Goal: Task Accomplishment & Management: Manage account settings

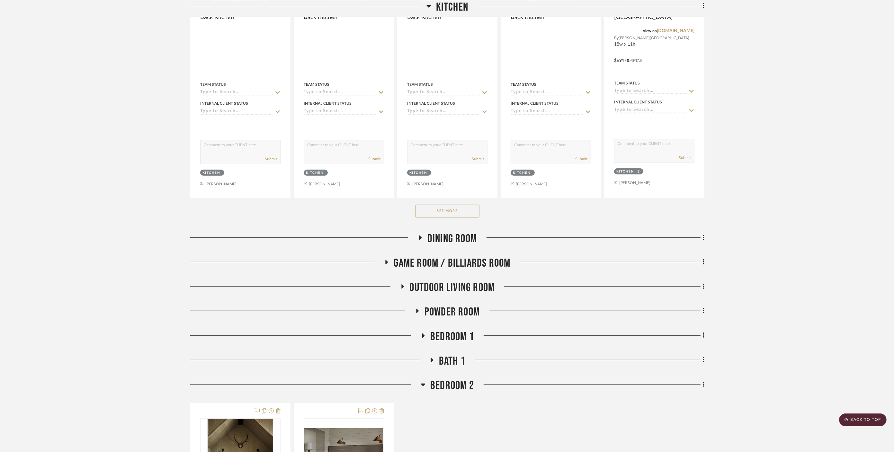
scroll to position [393, 0]
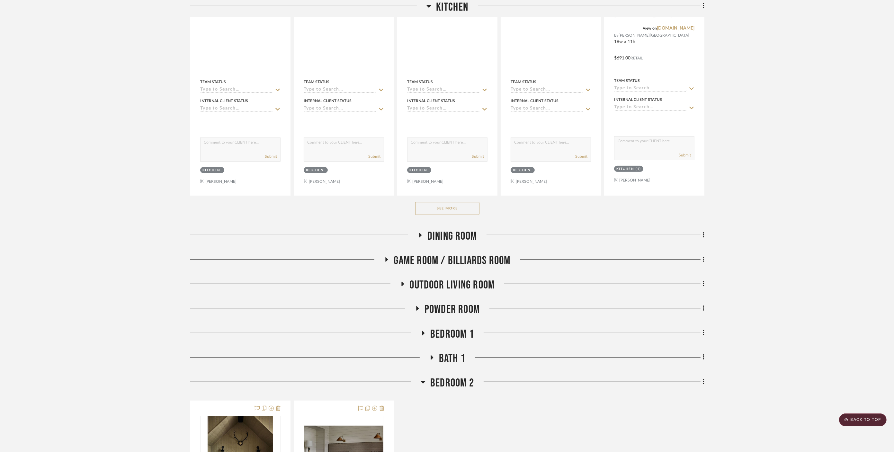
click at [439, 202] on button "See More" at bounding box center [447, 208] width 64 height 13
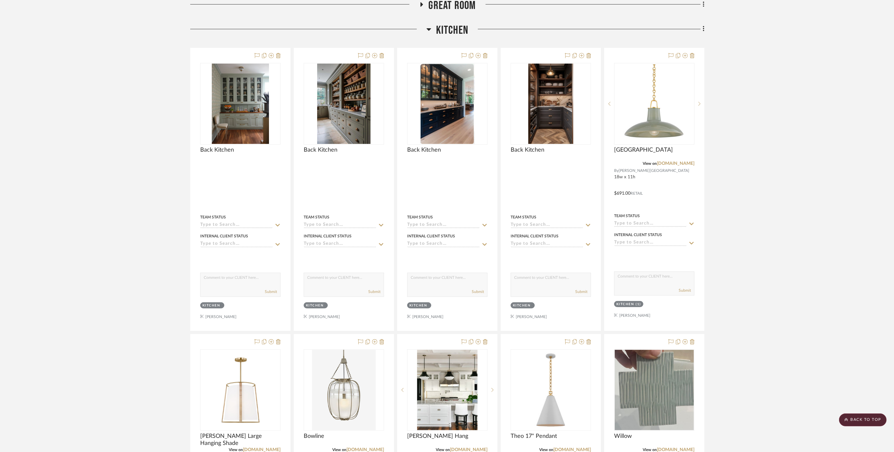
scroll to position [214, 0]
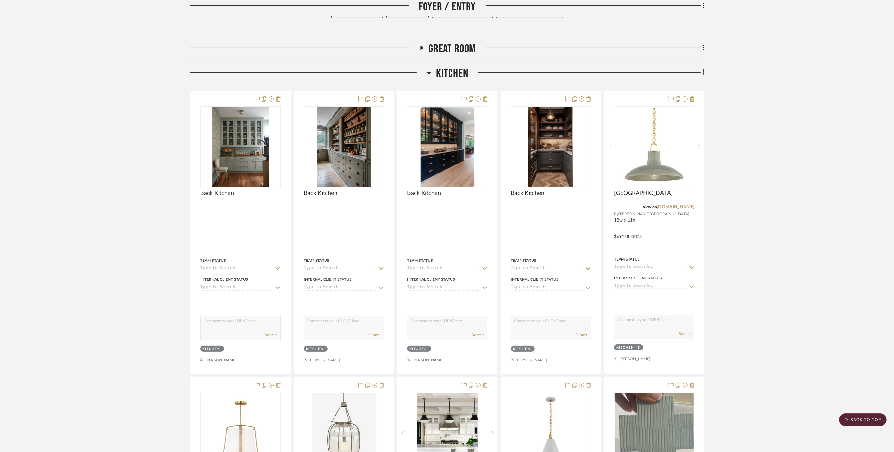
click at [451, 67] on span "Kitchen" at bounding box center [452, 74] width 32 height 14
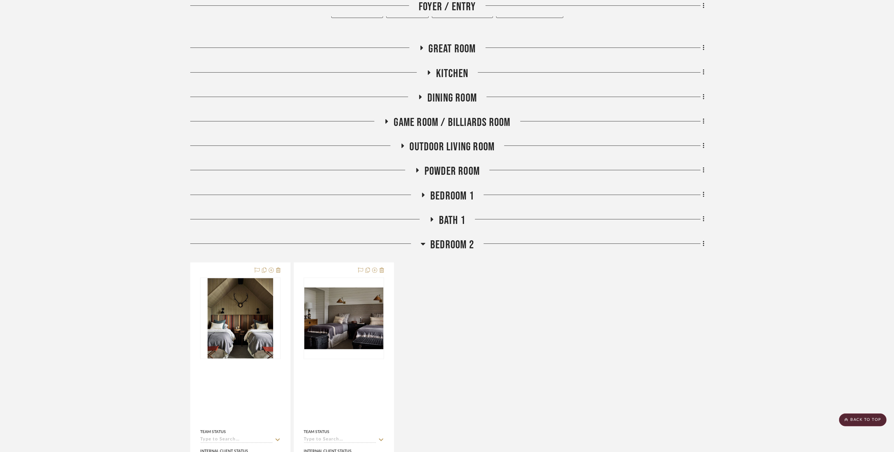
click at [448, 91] on span "Dining Room" at bounding box center [453, 98] width 50 height 14
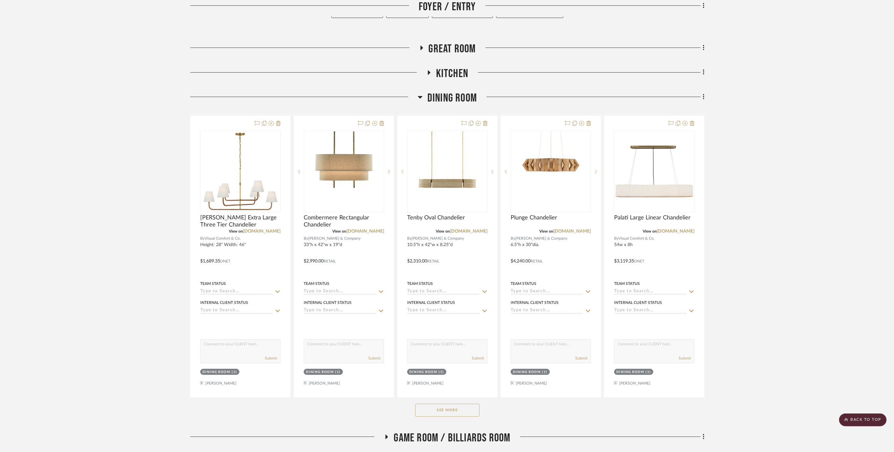
click at [448, 91] on span "Dining Room" at bounding box center [453, 98] width 50 height 14
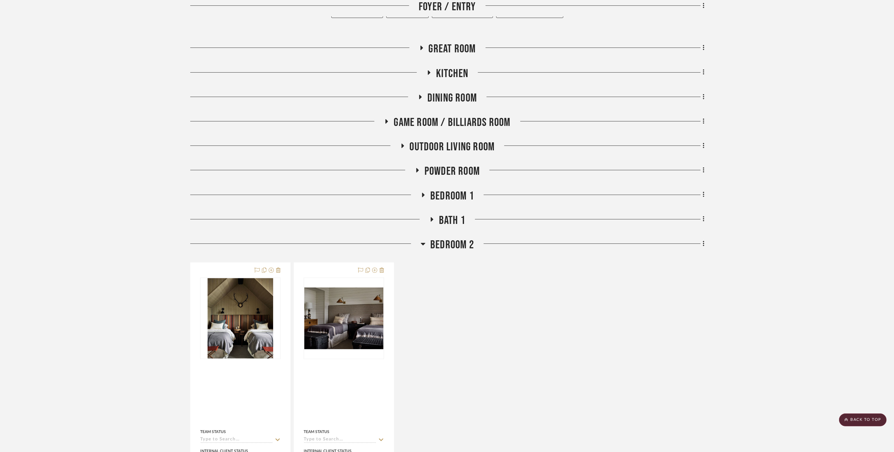
click at [446, 238] on span "Bedroom 2" at bounding box center [452, 245] width 44 height 14
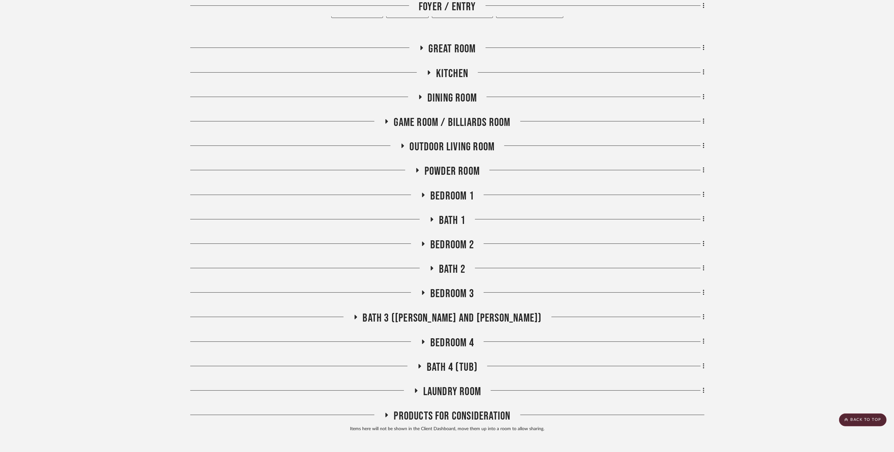
click at [447, 189] on span "Bedroom 1" at bounding box center [452, 196] width 44 height 14
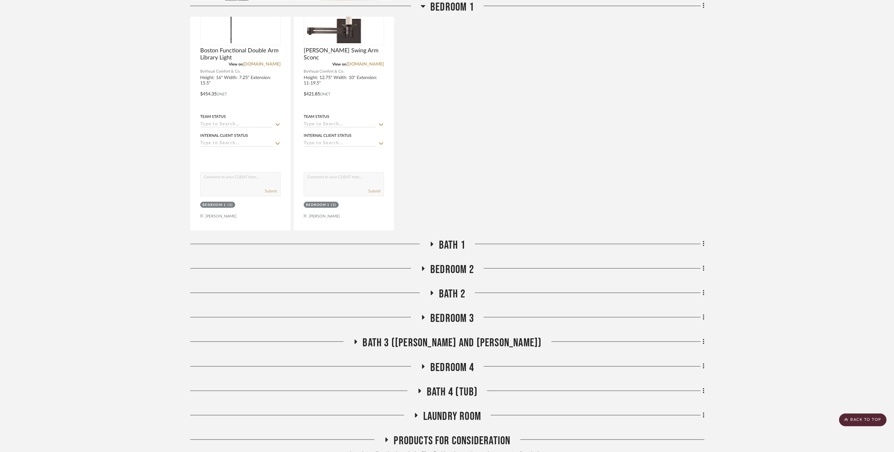
scroll to position [521, 0]
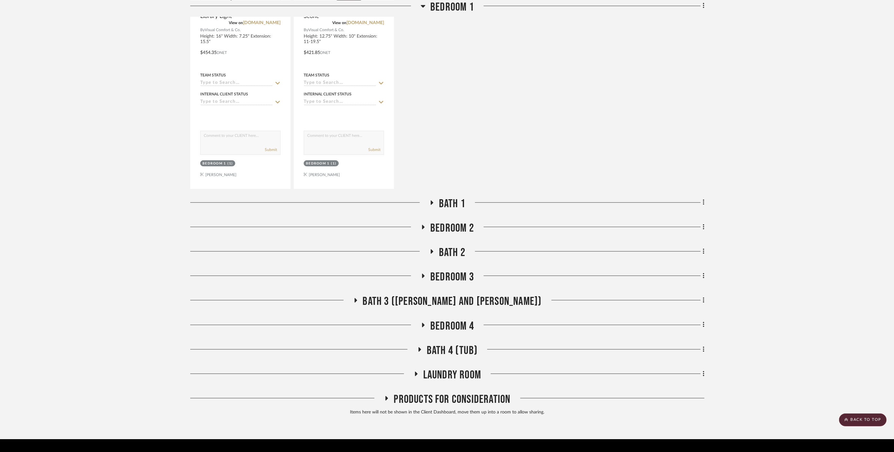
click at [453, 221] on span "Bedroom 2" at bounding box center [452, 228] width 44 height 14
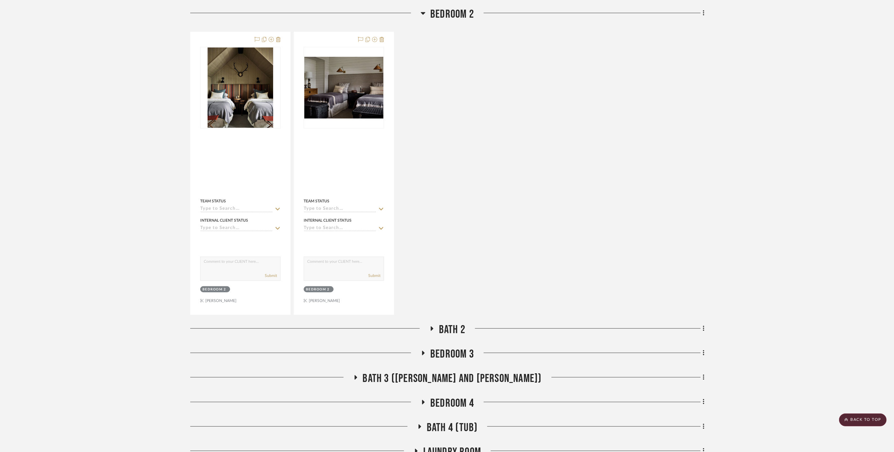
scroll to position [812, 0]
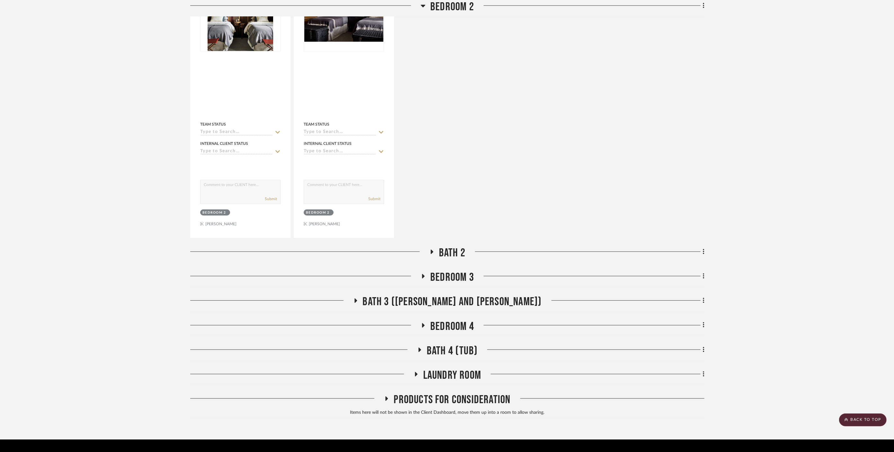
click at [452, 271] on span "Bedroom 3" at bounding box center [452, 278] width 44 height 14
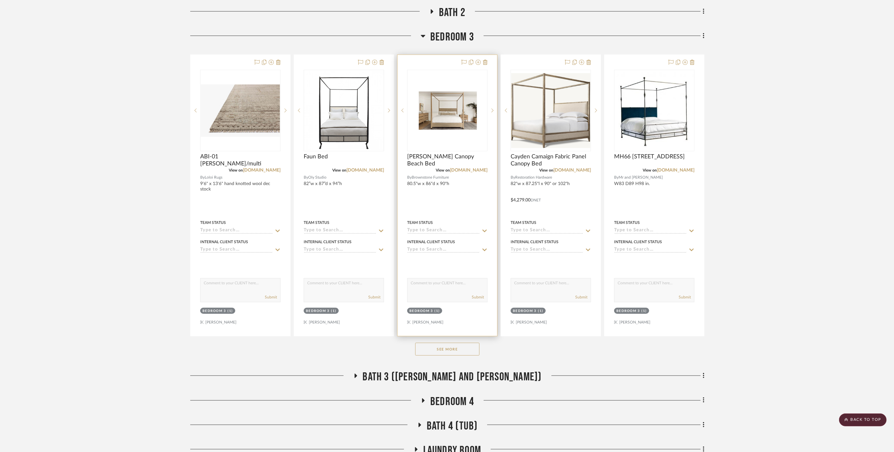
scroll to position [1061, 0]
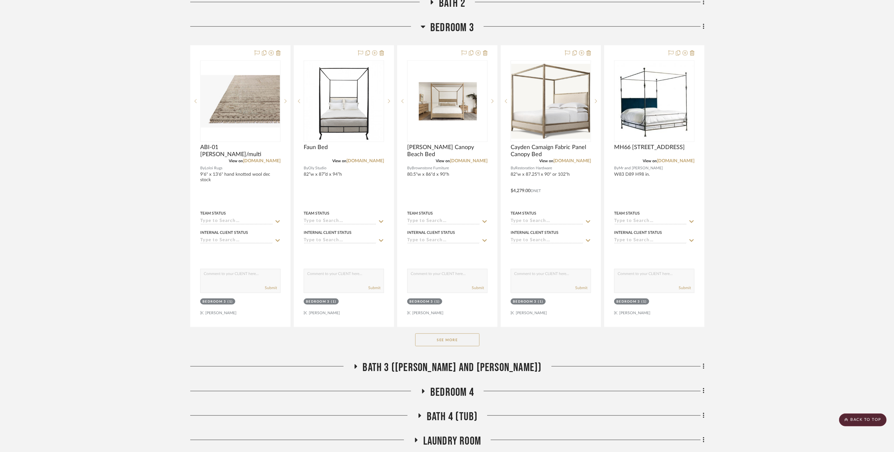
click at [443, 334] on button "See More" at bounding box center [447, 340] width 64 height 13
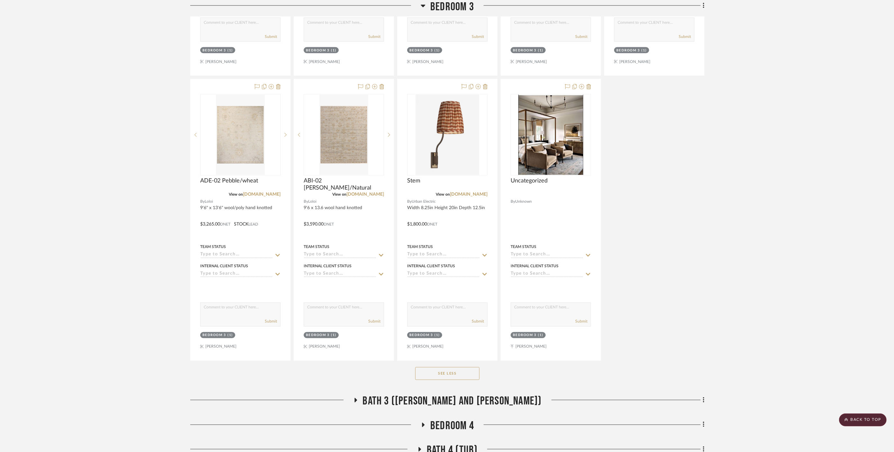
scroll to position [1981, 0]
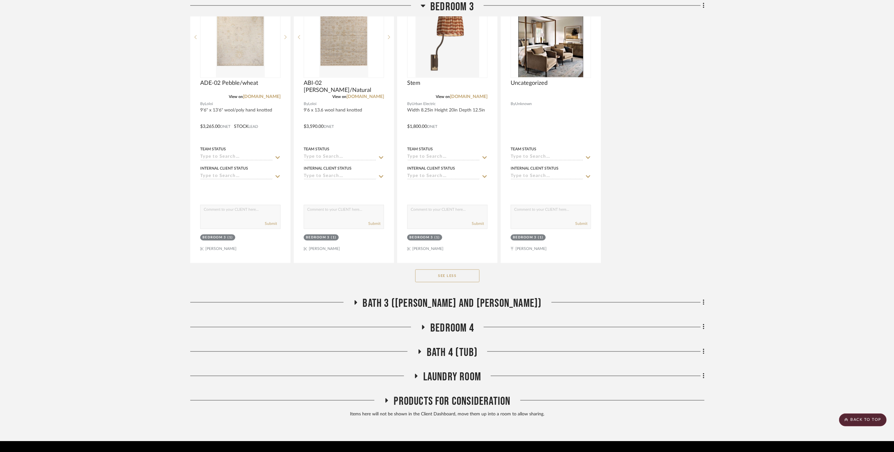
click at [447, 322] on span "Bedroom 4" at bounding box center [452, 329] width 44 height 14
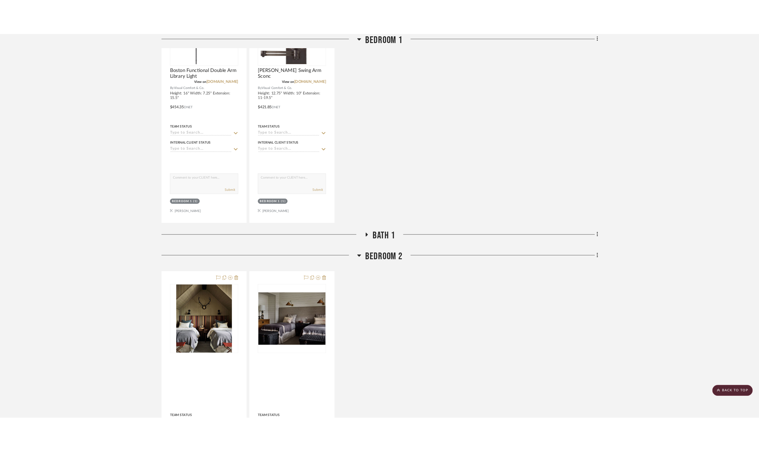
scroll to position [379, 0]
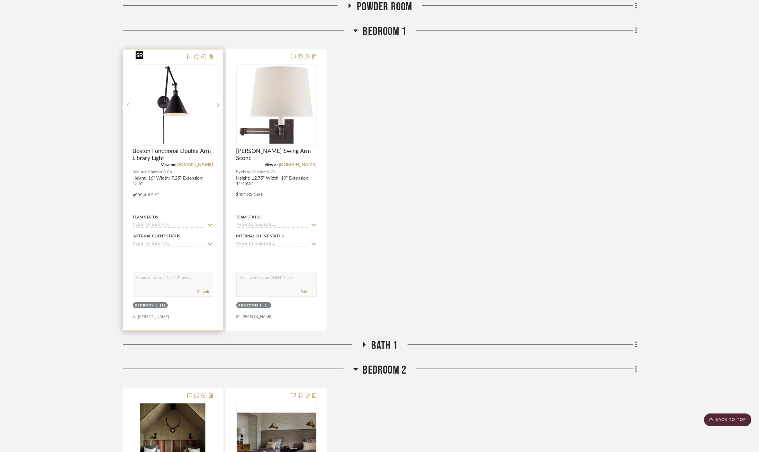
click at [183, 102] on img "0" at bounding box center [172, 105] width 79 height 79
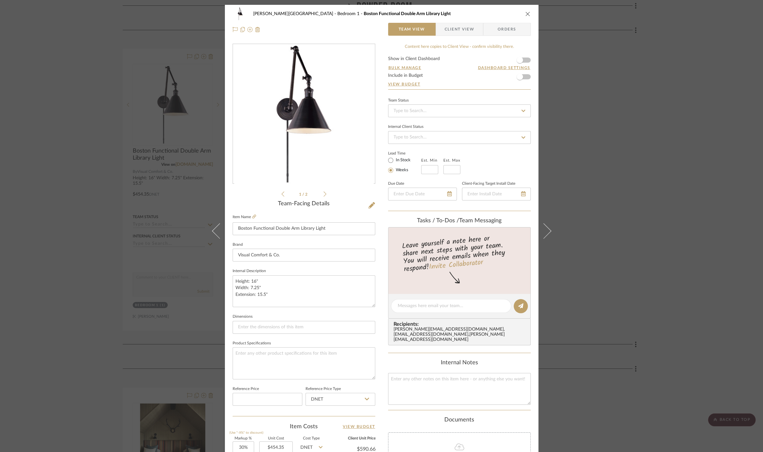
click at [295, 129] on img "0" at bounding box center [304, 114] width 140 height 140
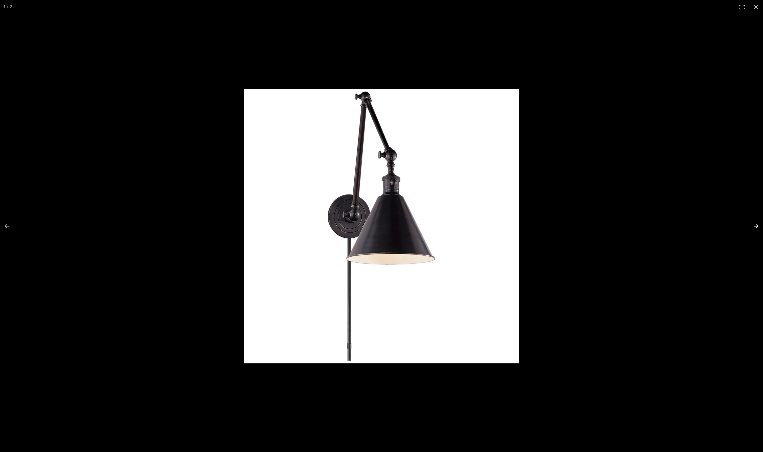
click at [625, 226] on button at bounding box center [752, 226] width 23 height 32
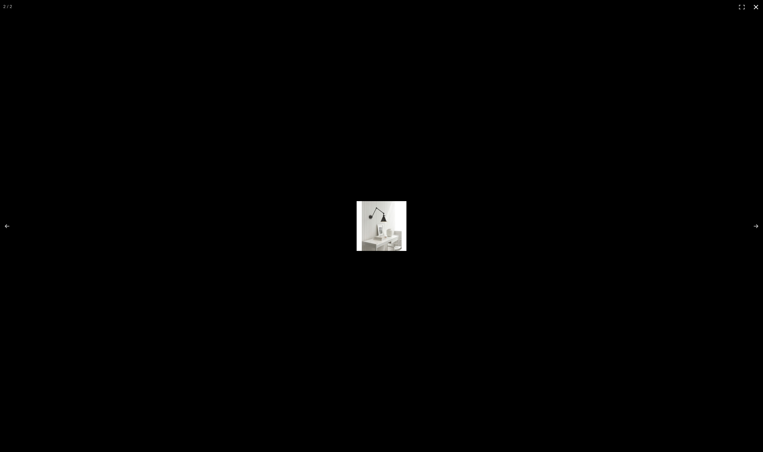
click at [535, 200] on div at bounding box center [381, 226] width 763 height 452
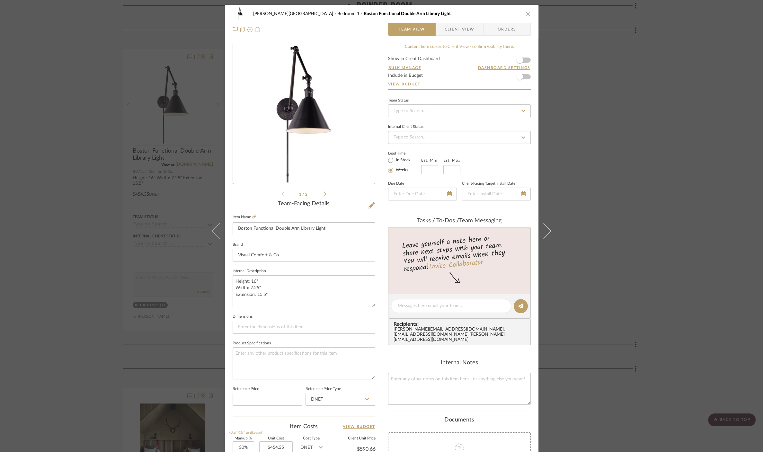
click at [619, 104] on div "[PERSON_NAME][GEOGRAPHIC_DATA] Bedroom 1 Boston Functional Double Arm Library L…" at bounding box center [381, 226] width 763 height 452
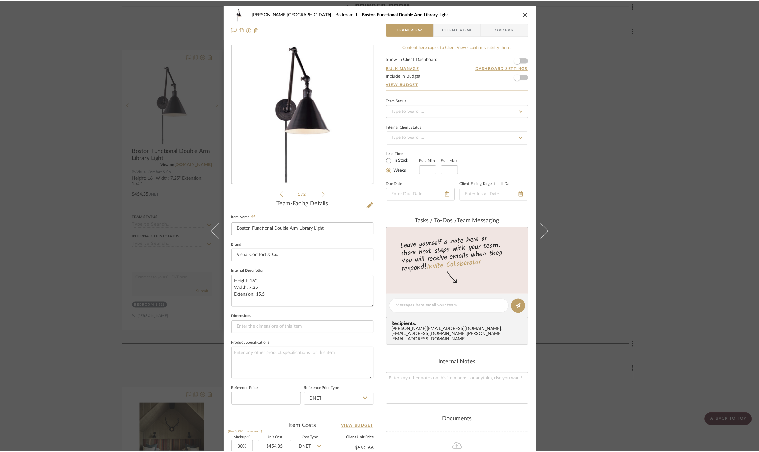
scroll to position [379, 0]
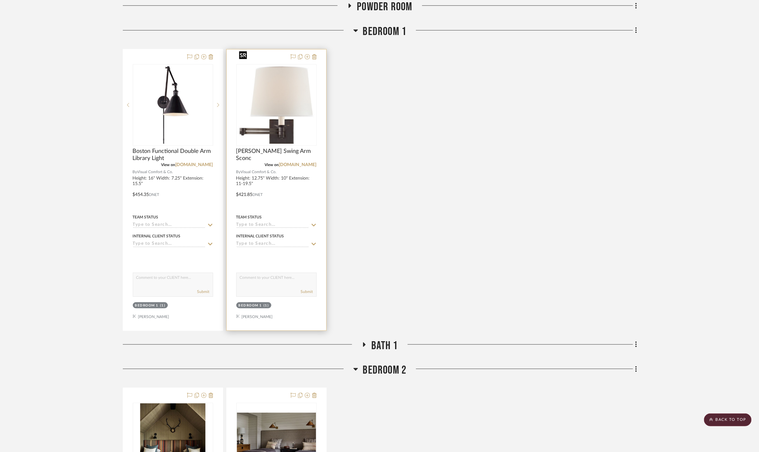
click at [262, 101] on img "0" at bounding box center [276, 105] width 79 height 79
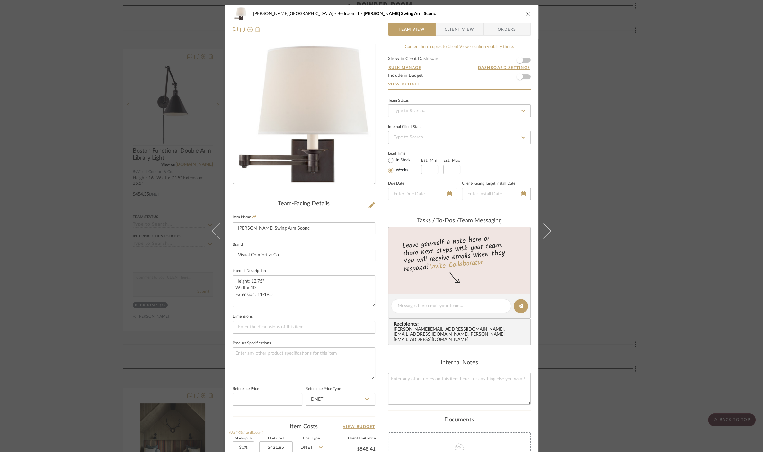
click at [350, 133] on div at bounding box center [304, 114] width 142 height 140
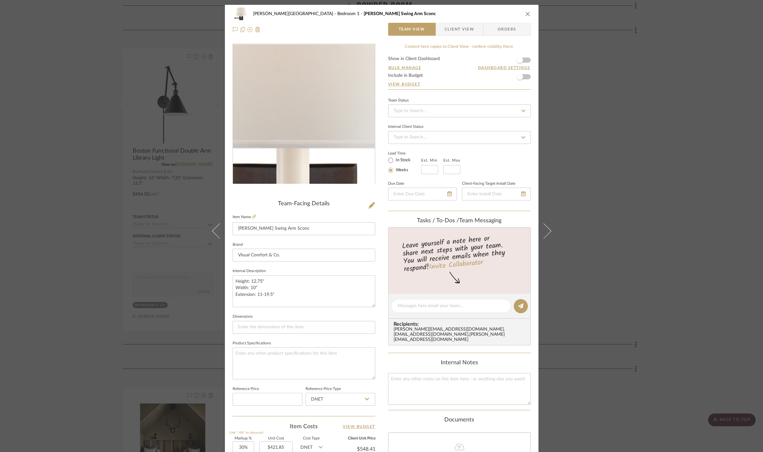
click at [313, 122] on img "0" at bounding box center [304, 114] width 140 height 140
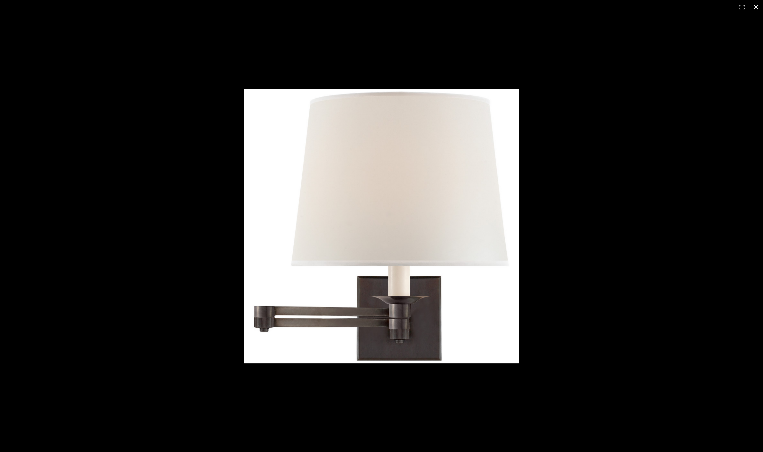
click at [139, 256] on div at bounding box center [381, 226] width 763 height 452
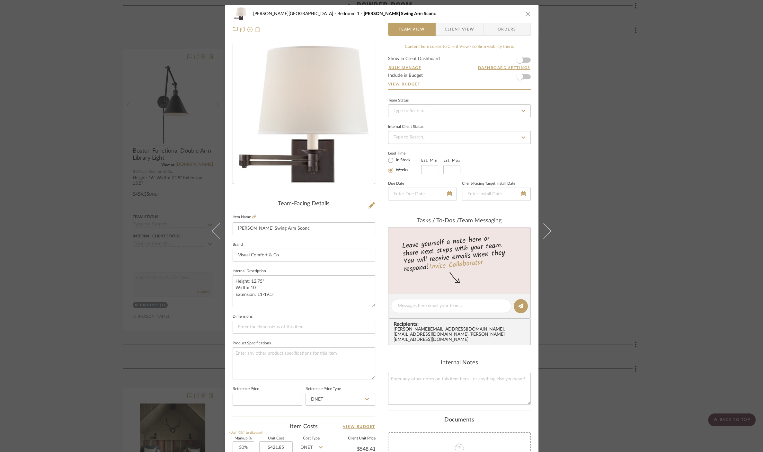
click at [143, 122] on div "[PERSON_NAME][GEOGRAPHIC_DATA] Bedroom 1 [PERSON_NAME] Swing Arm Sconc Team Vie…" at bounding box center [381, 226] width 763 height 452
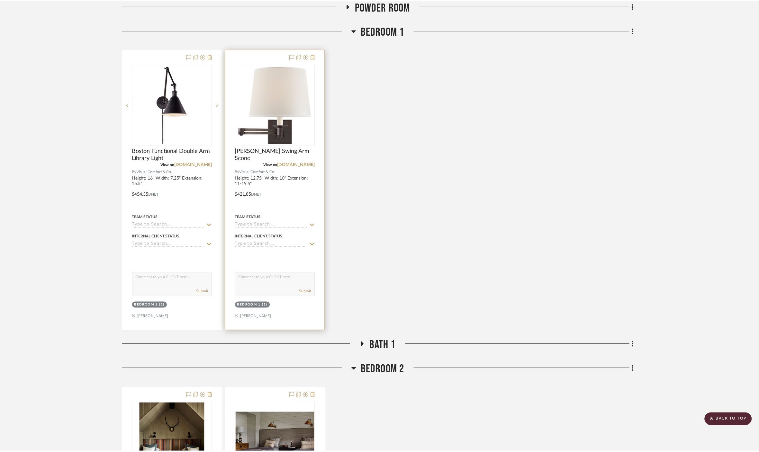
scroll to position [379, 0]
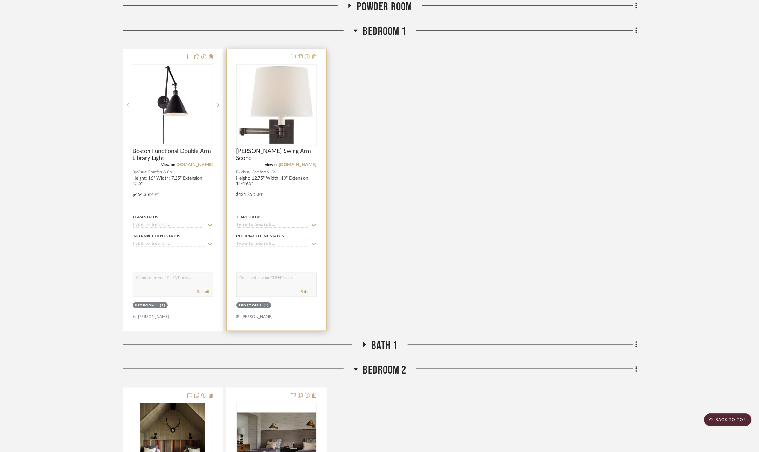
click at [316, 54] on icon at bounding box center [314, 56] width 5 height 5
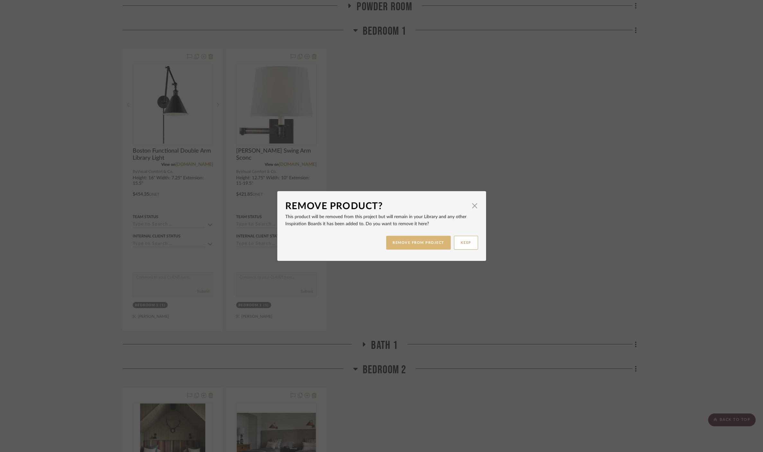
click at [417, 244] on button "REMOVE FROM PROJECT" at bounding box center [418, 243] width 65 height 14
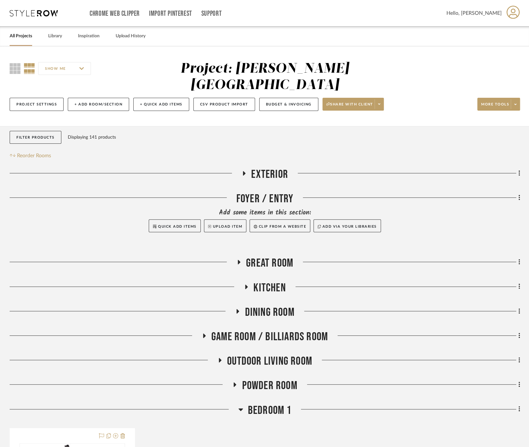
click at [264, 281] on span "Kitchen" at bounding box center [270, 288] width 32 height 14
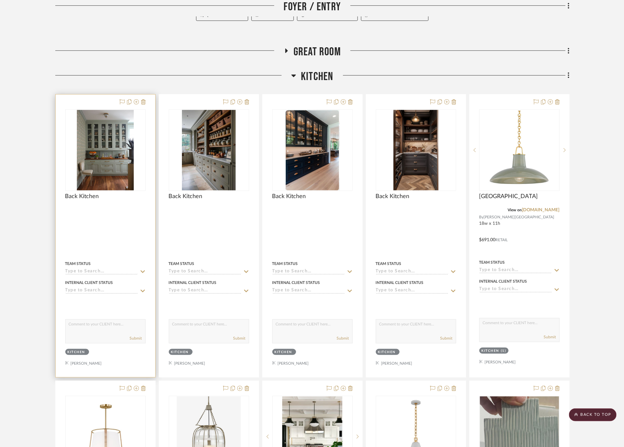
scroll to position [214, 0]
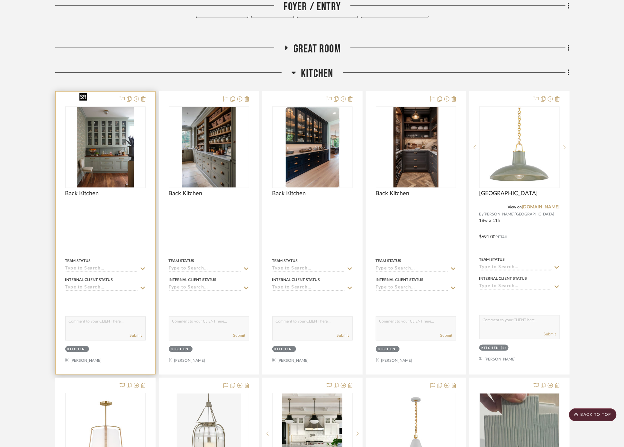
click at [117, 135] on img "0" at bounding box center [105, 147] width 57 height 80
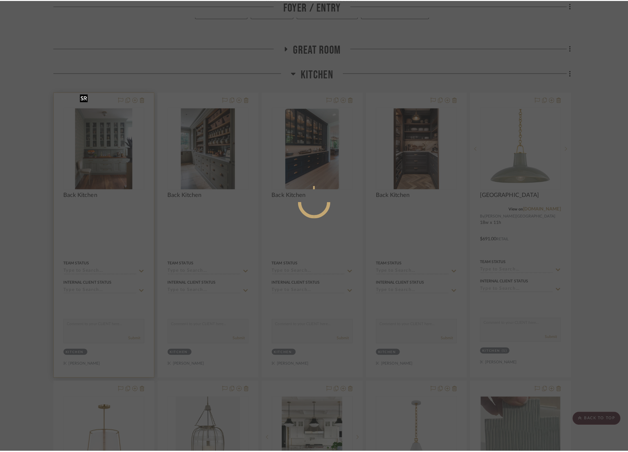
scroll to position [0, 0]
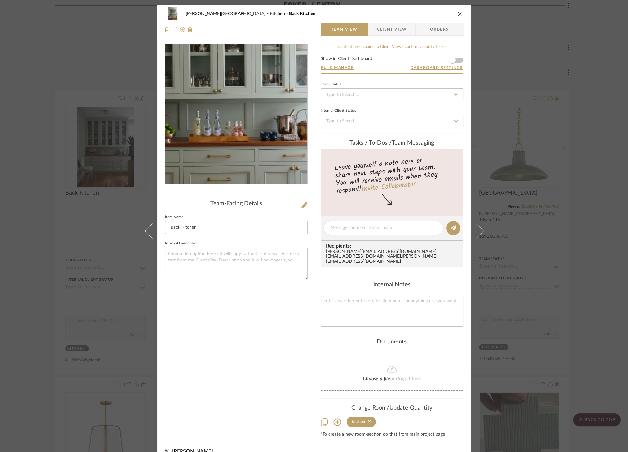
click at [243, 120] on img "0" at bounding box center [236, 114] width 99 height 140
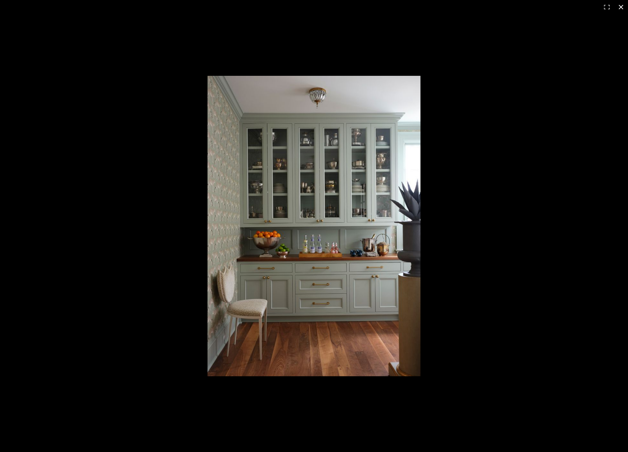
click at [554, 260] on div at bounding box center [431, 236] width 446 height 320
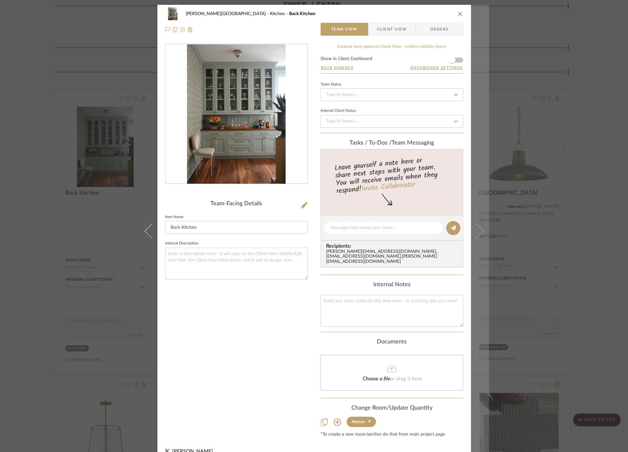
click at [477, 231] on icon at bounding box center [475, 230] width 15 height 15
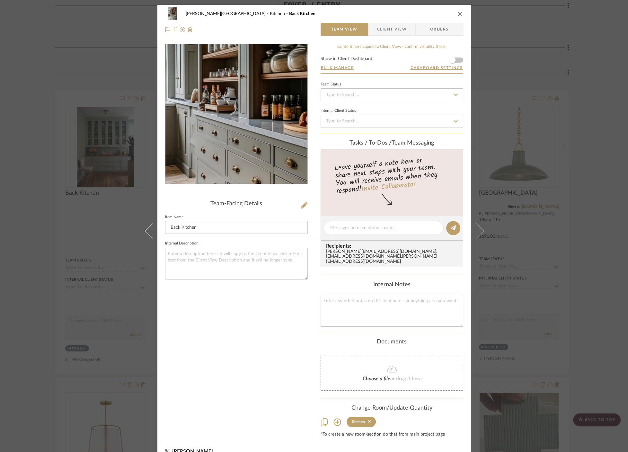
click at [226, 121] on img "0" at bounding box center [236, 114] width 93 height 140
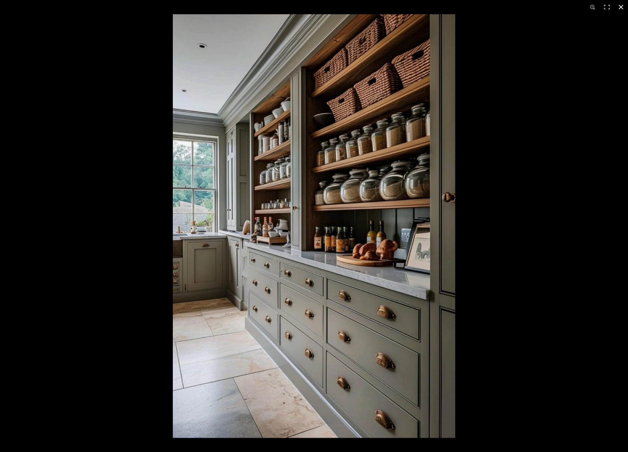
click at [514, 195] on div at bounding box center [487, 240] width 628 height 452
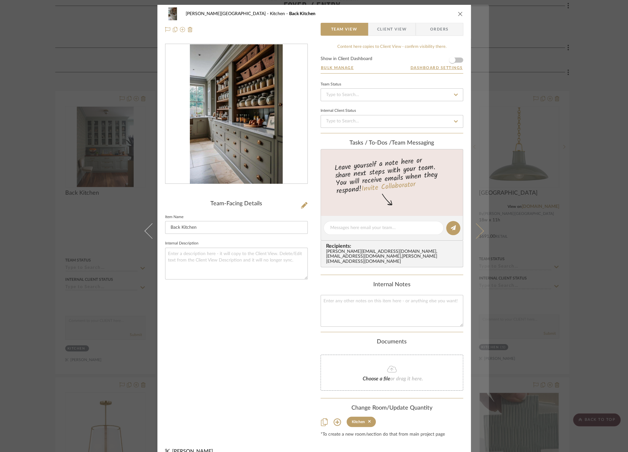
click at [480, 226] on button at bounding box center [480, 231] width 18 height 452
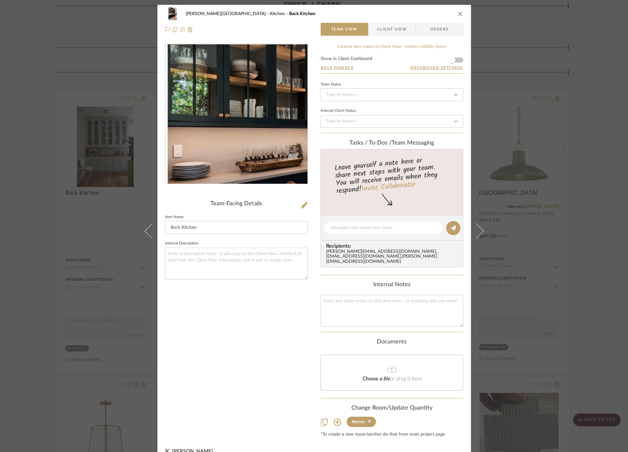
click at [211, 104] on img "0" at bounding box center [236, 114] width 95 height 140
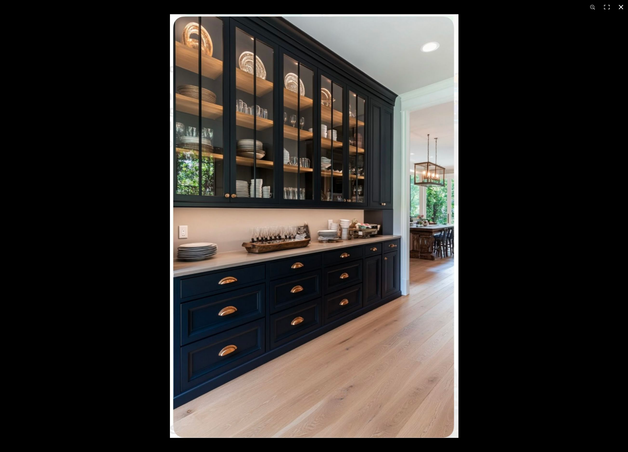
click at [545, 217] on div at bounding box center [484, 240] width 628 height 452
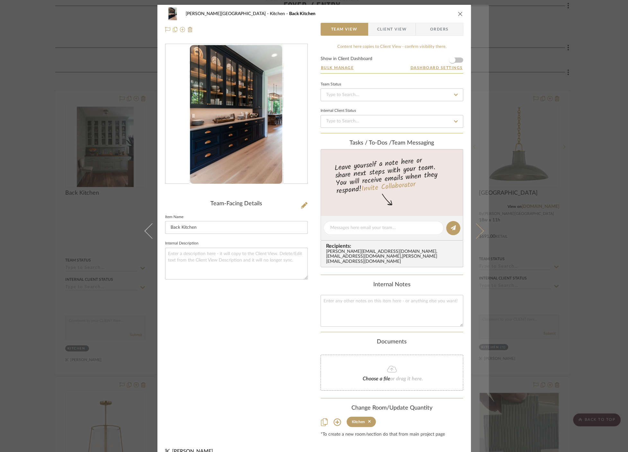
click at [483, 226] on button at bounding box center [480, 231] width 18 height 452
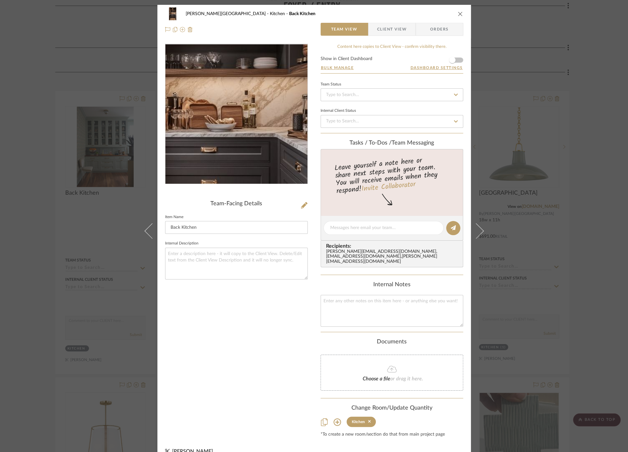
click at [243, 113] on img "0" at bounding box center [236, 114] width 78 height 140
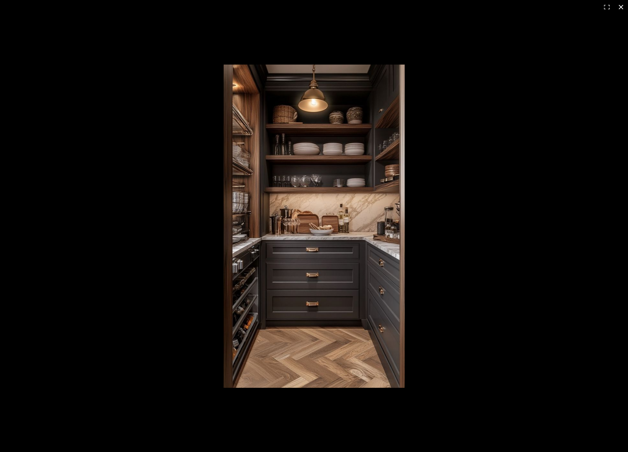
click at [559, 222] on div at bounding box center [463, 237] width 479 height 345
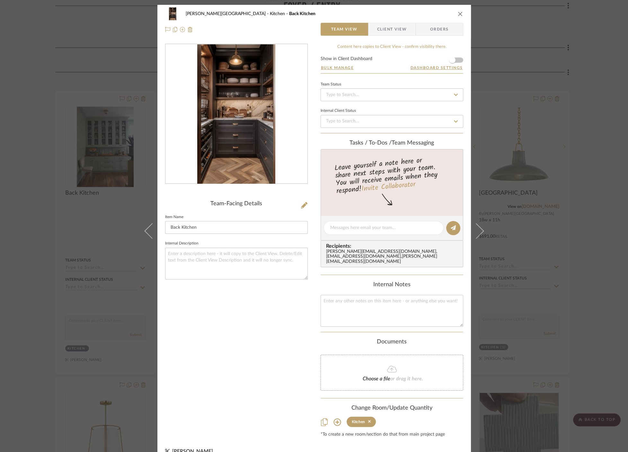
click at [86, 215] on div "[PERSON_NAME] Circle C Ranch Kitchen Back Kitchen Team View Client View Orders …" at bounding box center [314, 226] width 628 height 452
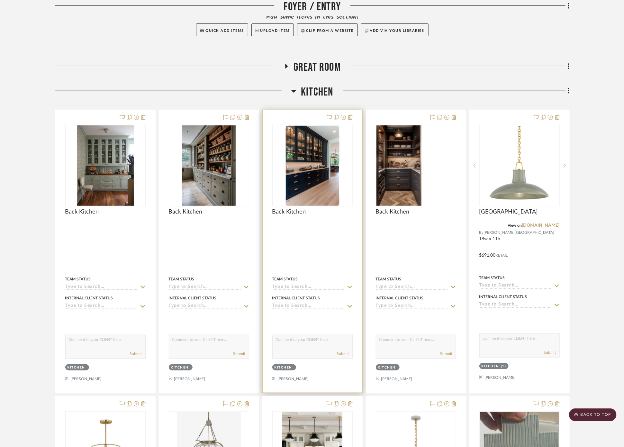
scroll to position [178, 0]
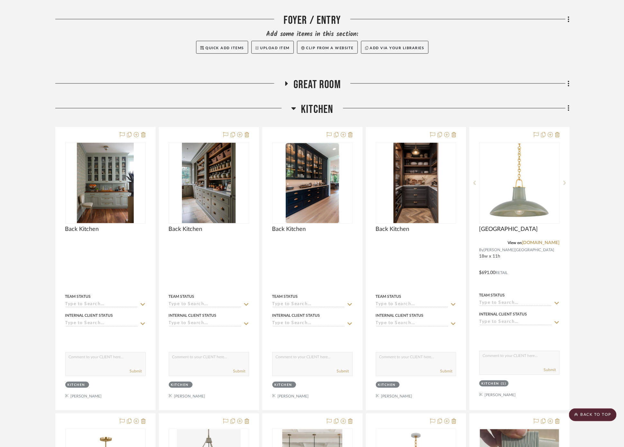
click at [304, 103] on span "Kitchen" at bounding box center [317, 110] width 32 height 14
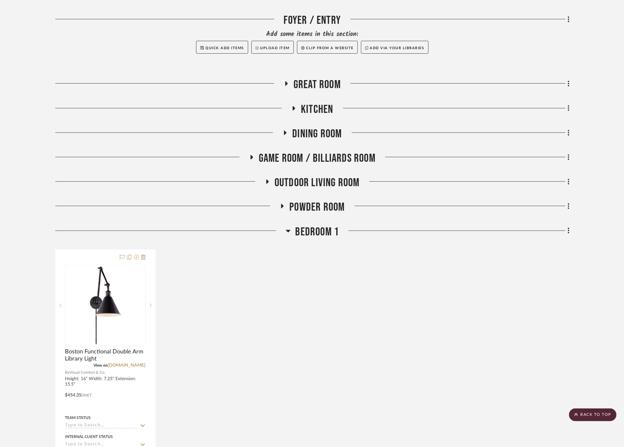
click at [321, 225] on span "Bedroom 1" at bounding box center [317, 232] width 44 height 14
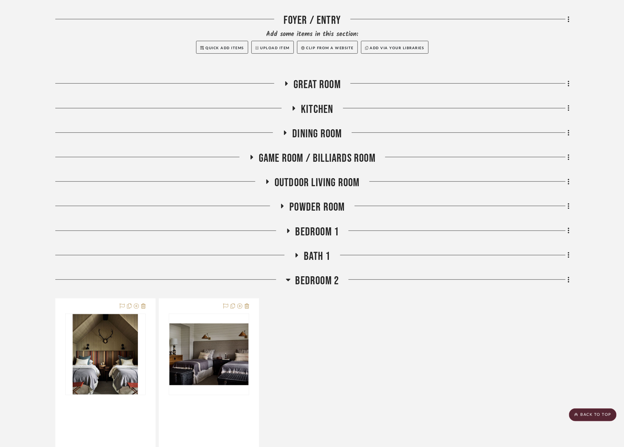
scroll to position [250, 0]
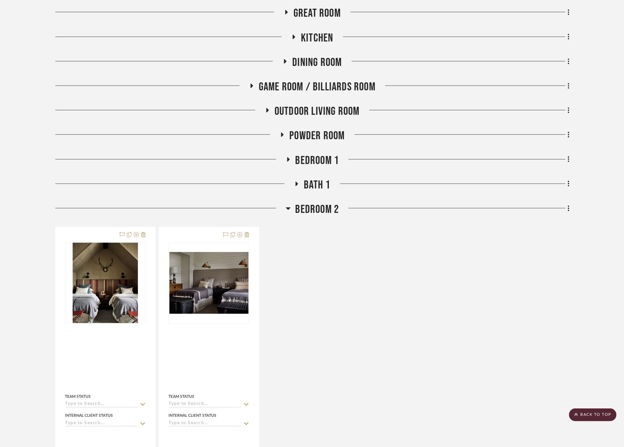
click at [312, 203] on span "Bedroom 2" at bounding box center [317, 210] width 44 height 14
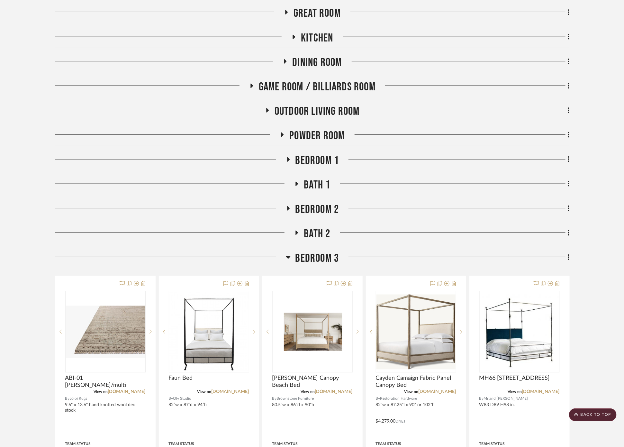
click at [321, 251] on span "Bedroom 3" at bounding box center [317, 258] width 44 height 14
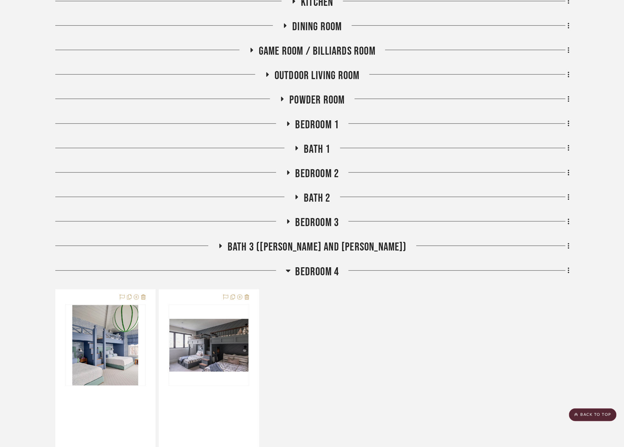
click at [310, 265] on span "Bedroom 4" at bounding box center [317, 272] width 44 height 14
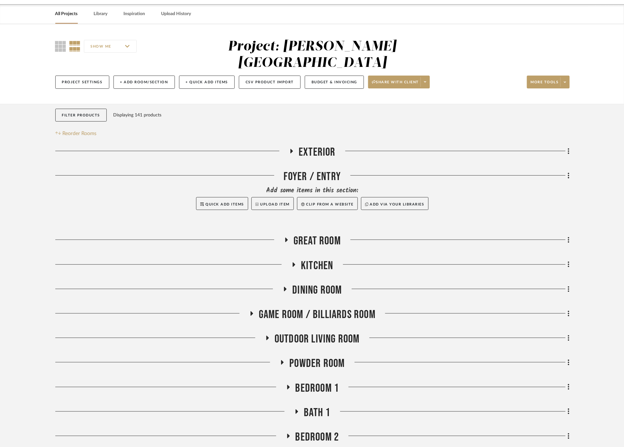
scroll to position [0, 0]
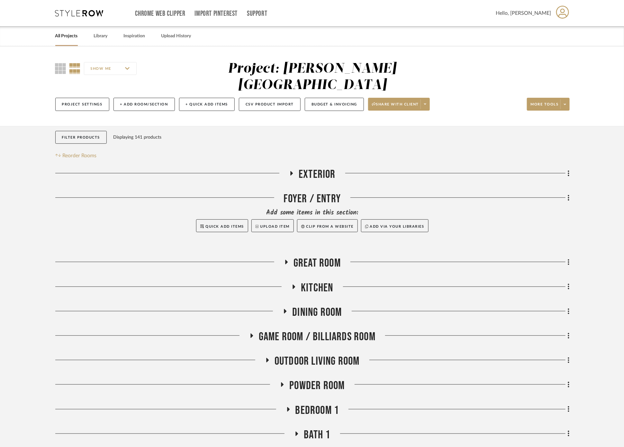
click at [67, 36] on link "All Projects" at bounding box center [66, 36] width 23 height 9
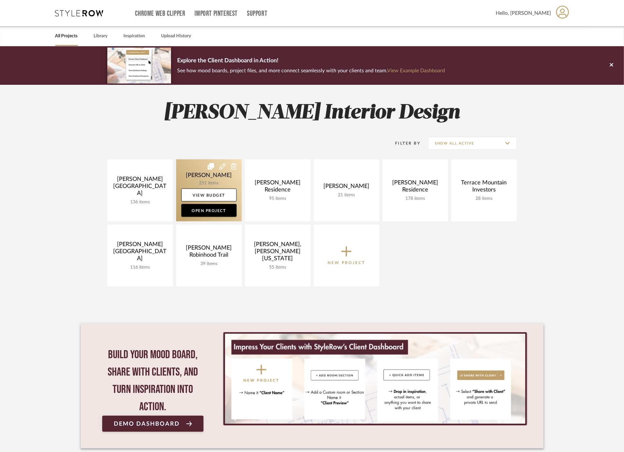
click at [194, 174] on link at bounding box center [209, 190] width 66 height 62
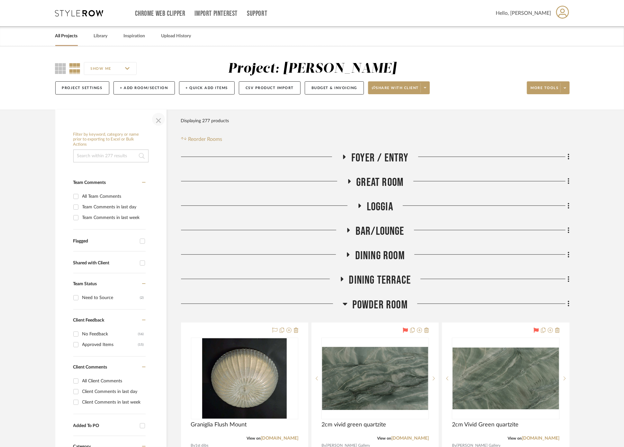
click at [161, 119] on span "button" at bounding box center [158, 119] width 15 height 15
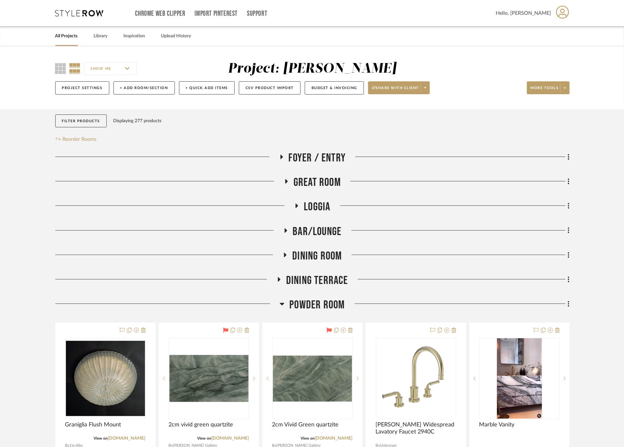
click at [311, 305] on span "Powder Room" at bounding box center [316, 305] width 55 height 14
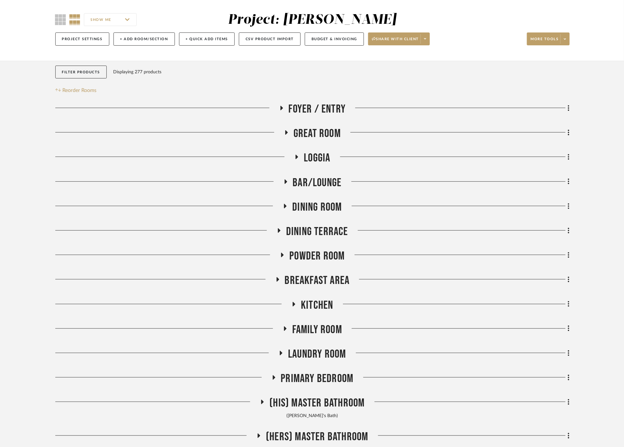
scroll to position [178, 0]
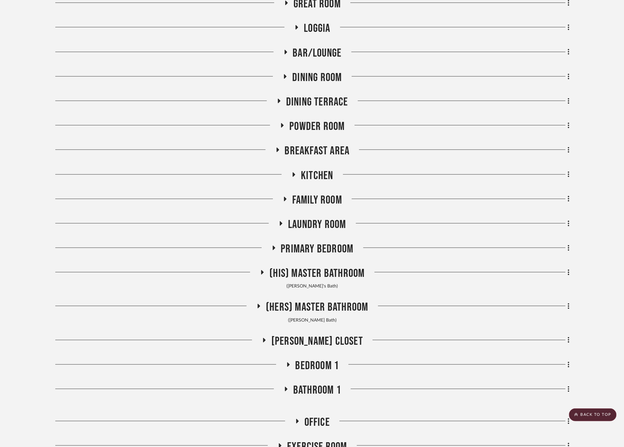
click at [312, 242] on span "Primary Bedroom" at bounding box center [317, 249] width 73 height 14
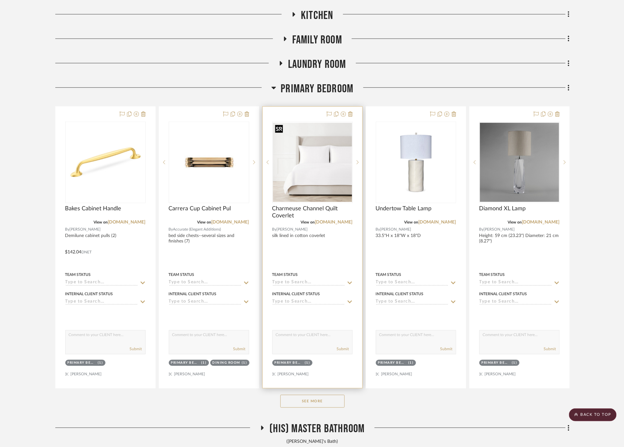
scroll to position [393, 0]
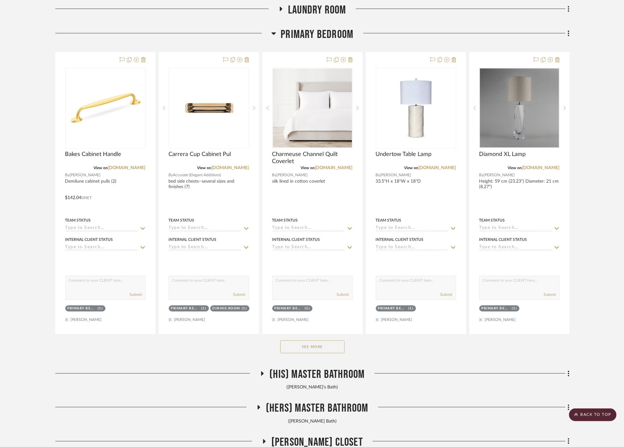
click at [318, 352] on button "See More" at bounding box center [312, 346] width 64 height 13
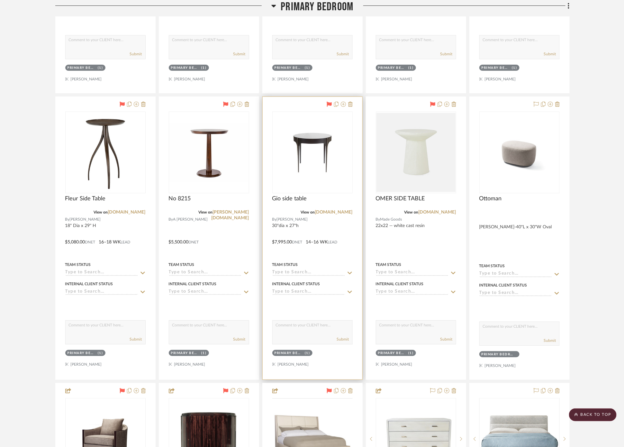
scroll to position [1321, 0]
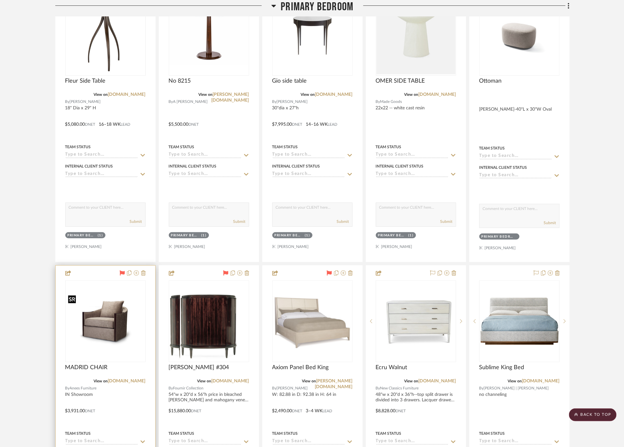
click at [0, 0] on img at bounding box center [0, 0] width 0 height 0
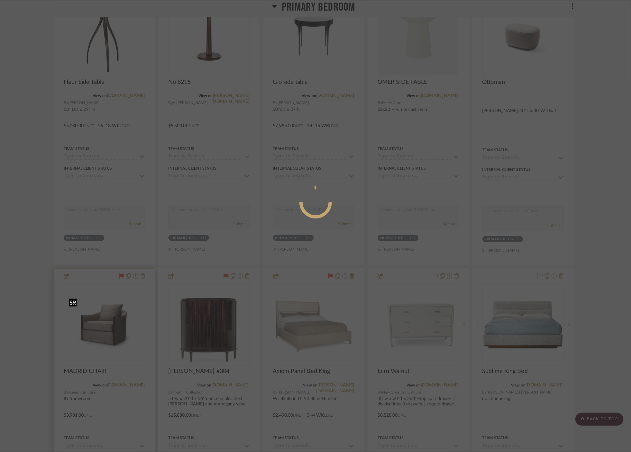
scroll to position [0, 0]
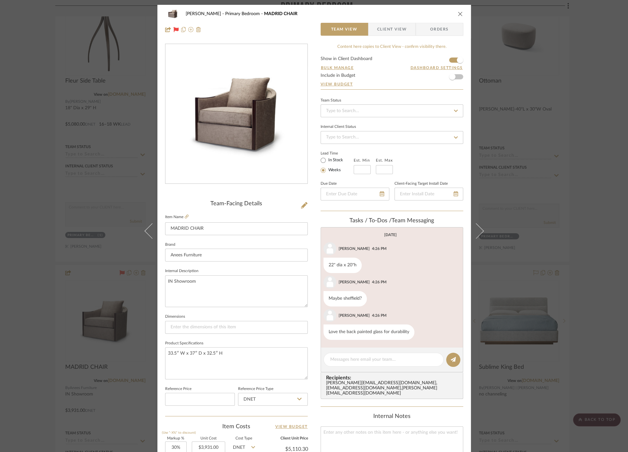
click at [228, 100] on img "0" at bounding box center [237, 114] width 142 height 95
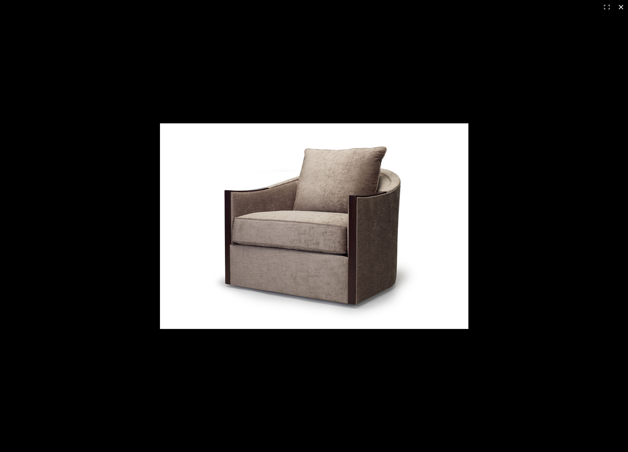
click at [133, 91] on div at bounding box center [314, 226] width 628 height 452
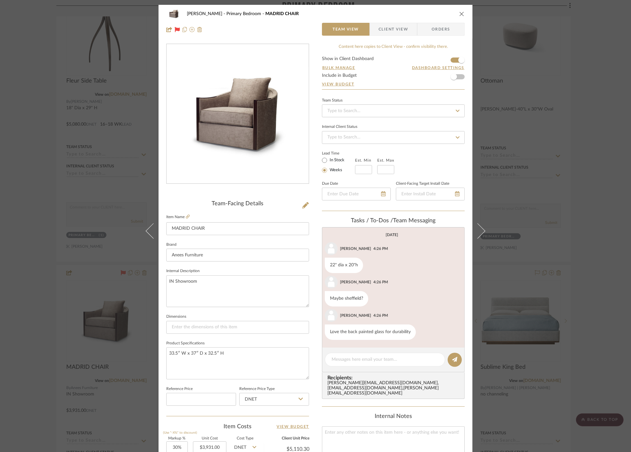
click at [71, 125] on div "[PERSON_NAME] Primary Bedroom [GEOGRAPHIC_DATA] CHAIR Team View Client View Ord…" at bounding box center [315, 226] width 631 height 452
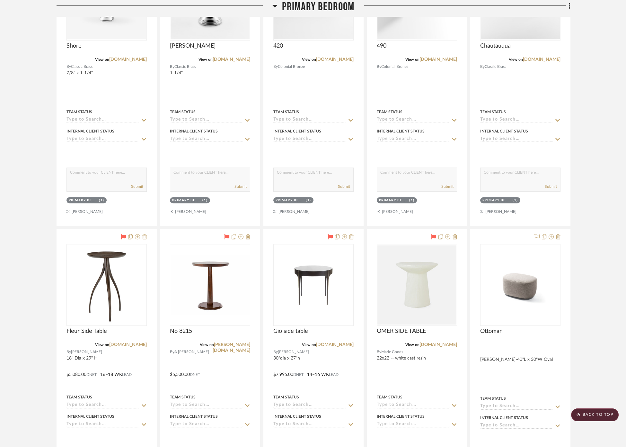
click at [301, 5] on span "Primary Bedroom" at bounding box center [318, 7] width 73 height 14
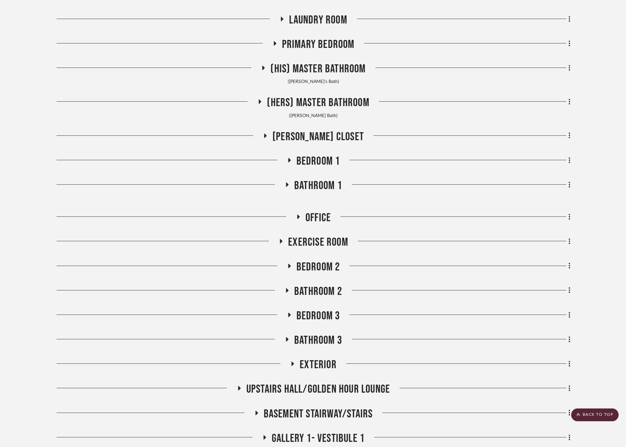
scroll to position [374, 0]
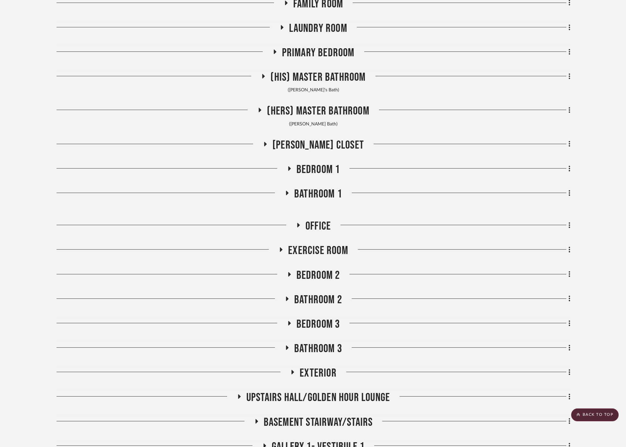
click at [311, 74] on span "(His) Master Bathroom" at bounding box center [318, 77] width 95 height 14
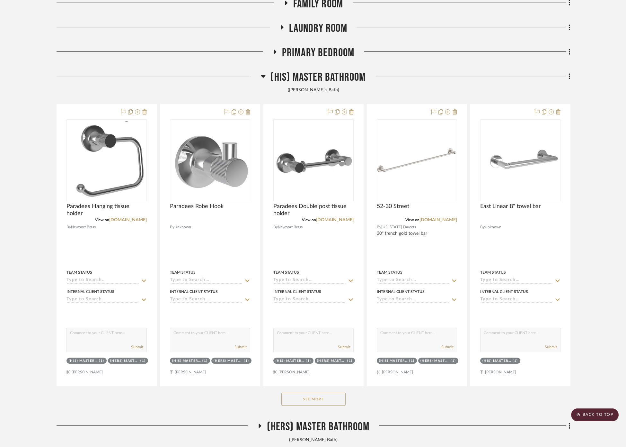
click at [312, 399] on button "See More" at bounding box center [314, 398] width 64 height 13
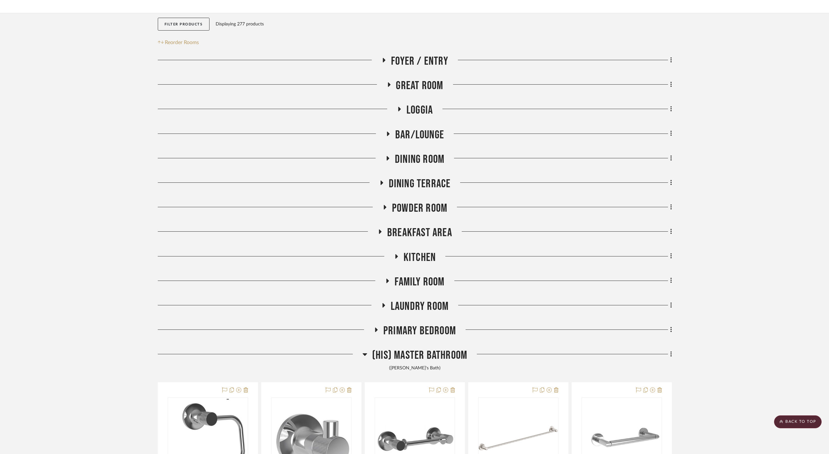
scroll to position [0, 0]
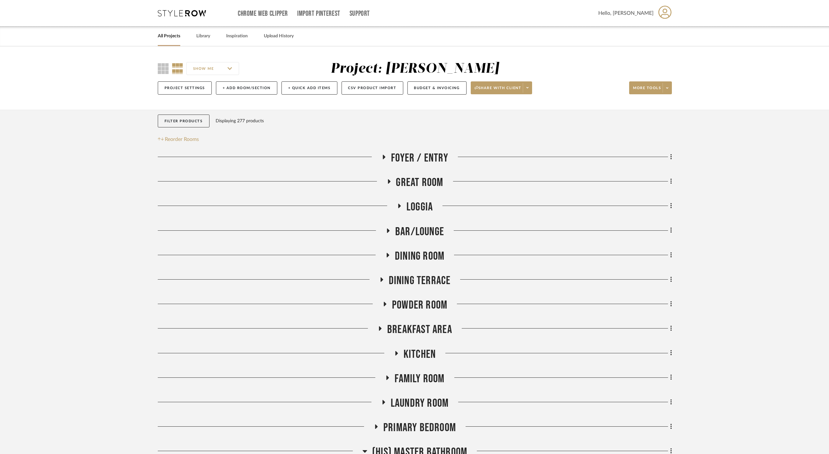
click at [170, 36] on link "All Projects" at bounding box center [169, 36] width 23 height 9
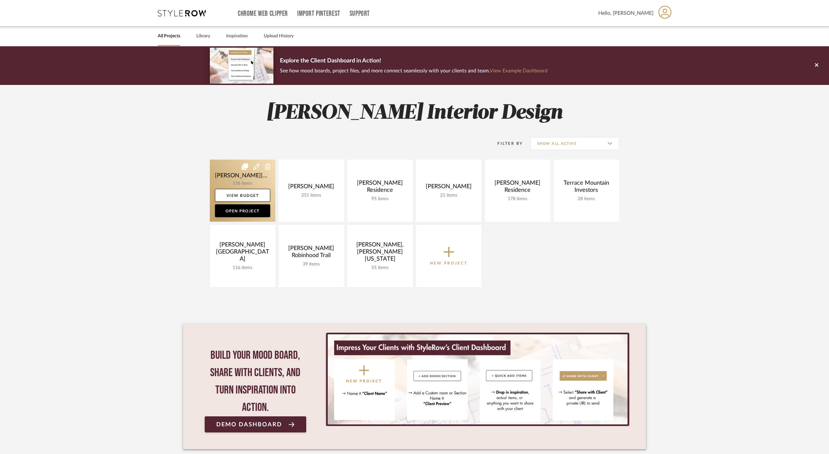
click at [229, 173] on link at bounding box center [243, 190] width 66 height 62
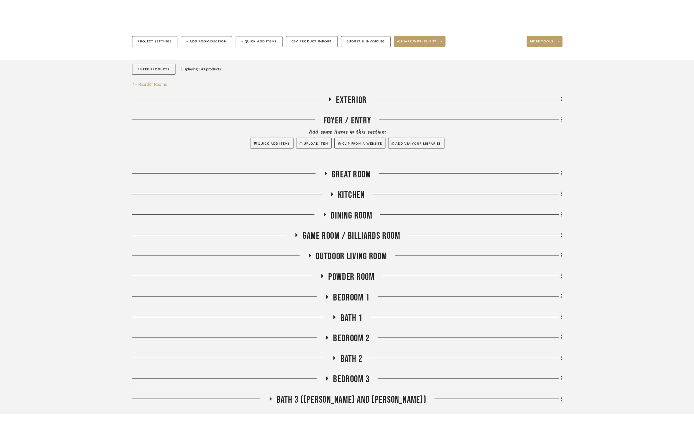
scroll to position [214, 0]
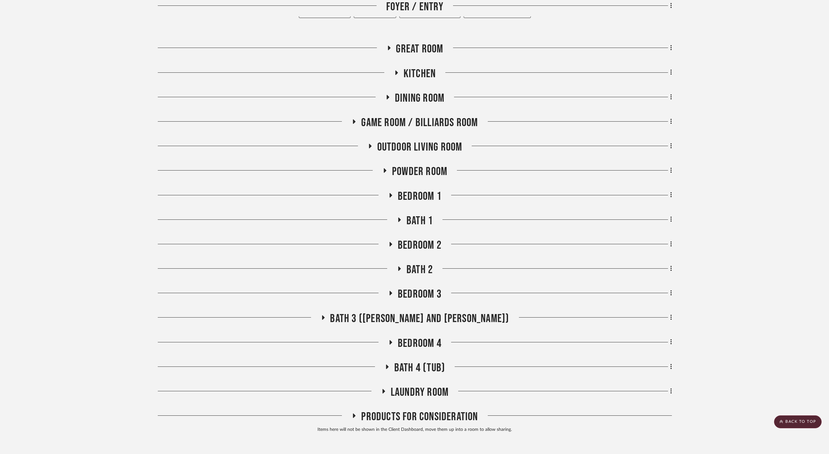
click at [428, 189] on span "Bedroom 1" at bounding box center [420, 196] width 44 height 14
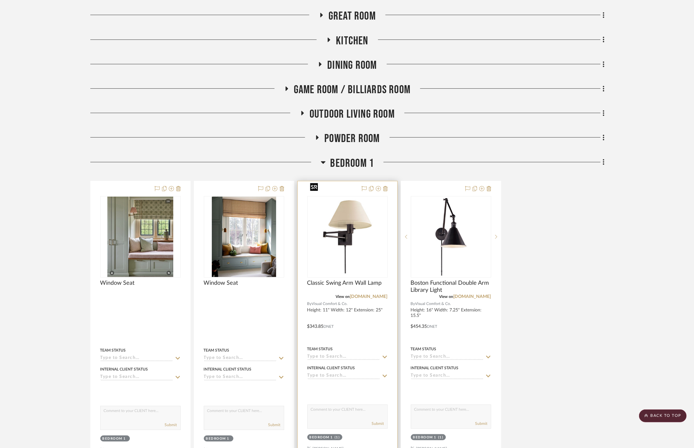
scroll to position [357, 0]
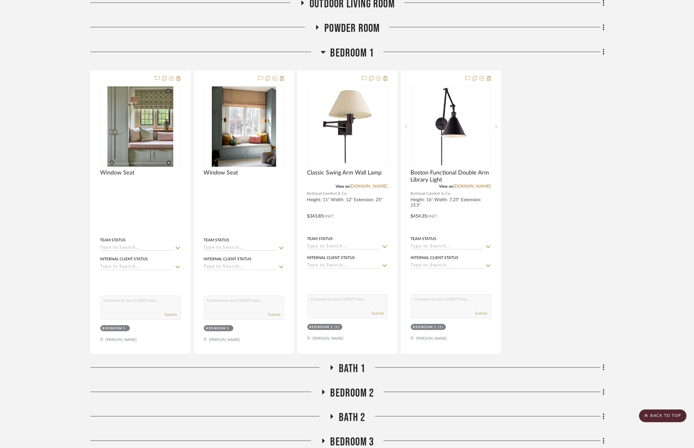
click at [352, 386] on span "Bedroom 2" at bounding box center [352, 393] width 44 height 14
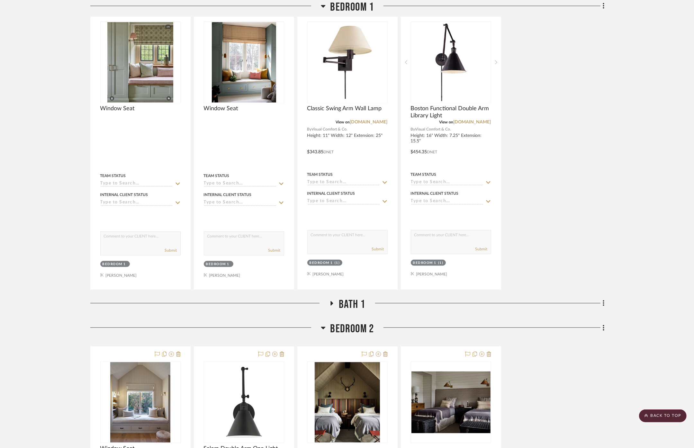
scroll to position [500, 0]
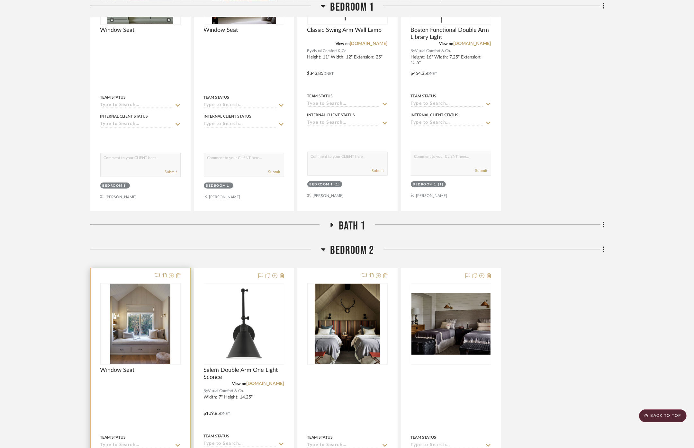
click at [171, 273] on icon at bounding box center [171, 275] width 5 height 5
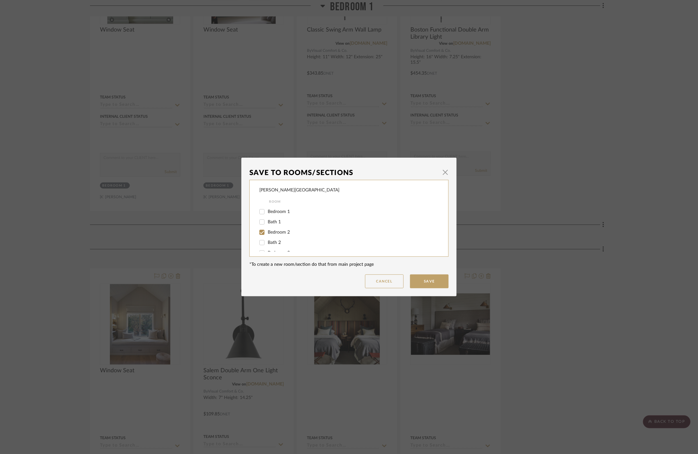
scroll to position [71, 0]
click at [260, 221] on input "Bedroom 1" at bounding box center [262, 221] width 10 height 10
checkbox input "true"
click at [257, 241] on input "Bedroom 2" at bounding box center [262, 242] width 10 height 10
checkbox input "false"
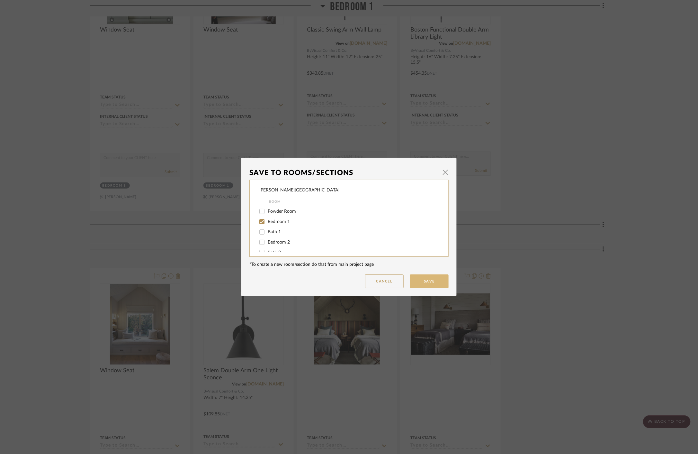
click at [438, 277] on button "Save" at bounding box center [429, 281] width 39 height 14
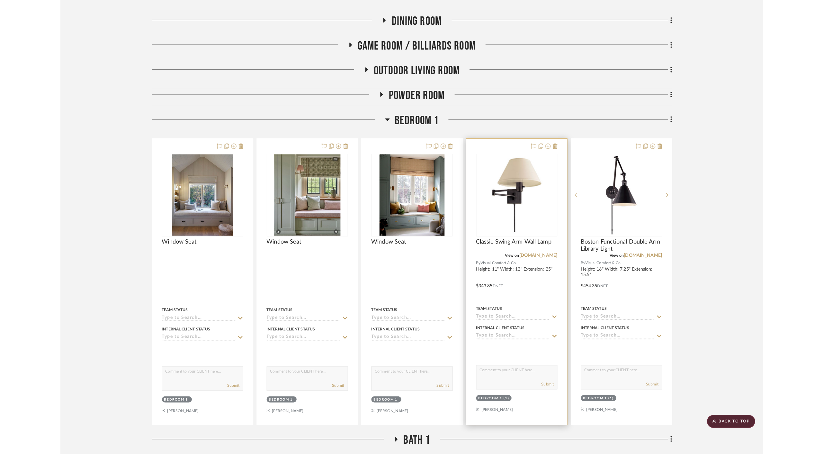
scroll to position [285, 0]
